Goal: Transaction & Acquisition: Book appointment/travel/reservation

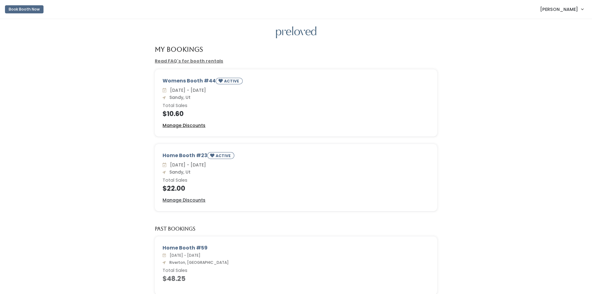
click at [181, 127] on u "Manage Discounts" at bounding box center [184, 125] width 43 height 6
click at [31, 9] on button "Book Booth Now" at bounding box center [24, 9] width 39 height 8
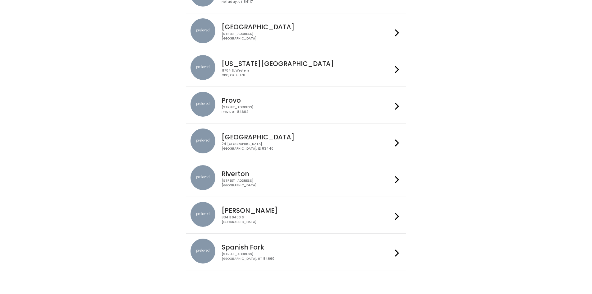
scroll to position [164, 0]
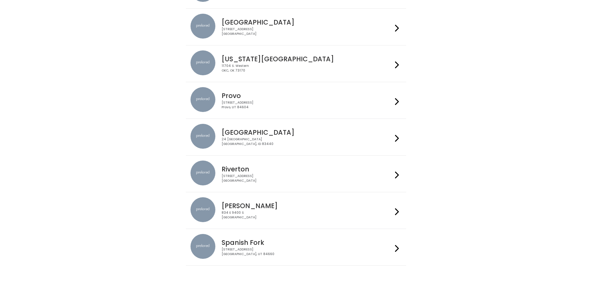
click at [239, 239] on h4 "Spanish Fork" at bounding box center [307, 242] width 171 height 7
click at [259, 176] on div "2602 West 12600 South Riverton, UT 84065" at bounding box center [307, 178] width 171 height 9
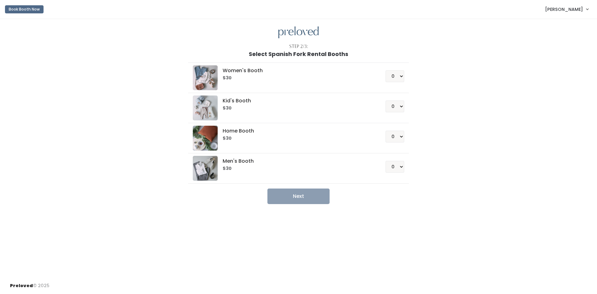
click at [273, 135] on div "$30" at bounding box center [297, 138] width 148 height 6
click at [394, 136] on select "0 1 2 3 4" at bounding box center [395, 137] width 19 height 12
select select "1"
click at [386, 131] on select "0 1 2 3 4" at bounding box center [395, 137] width 19 height 12
click at [291, 192] on button "Next" at bounding box center [298, 196] width 62 height 16
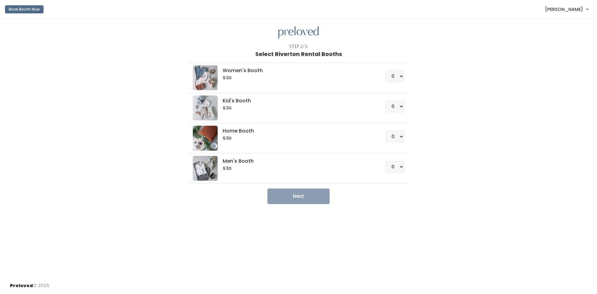
click at [230, 123] on li "Home Booth $30 0 1 2 3 4" at bounding box center [298, 138] width 220 height 30
click at [236, 128] on h5 "Home Booth" at bounding box center [297, 131] width 148 height 6
click at [390, 141] on select "0 1 2 3 4" at bounding box center [395, 137] width 19 height 12
select select "1"
click at [386, 131] on select "0 1 2 3 4" at bounding box center [395, 137] width 19 height 12
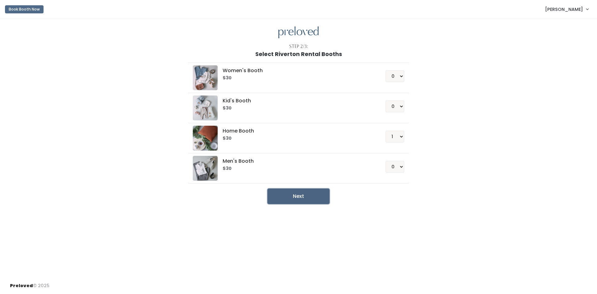
click at [305, 201] on button "Next" at bounding box center [298, 196] width 62 height 16
